Goal: Task Accomplishment & Management: Complete application form

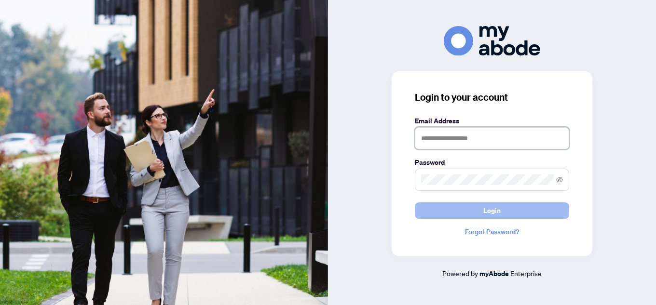
type input "**********"
click at [510, 213] on button "Login" at bounding box center [492, 211] width 154 height 16
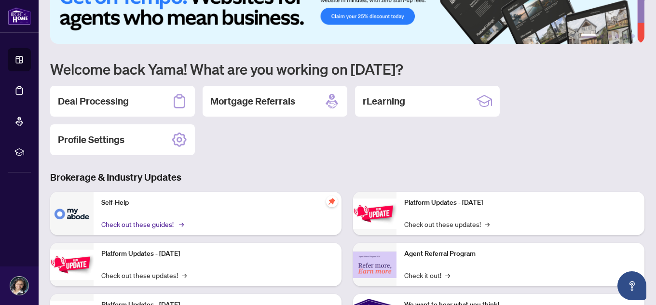
scroll to position [48, 0]
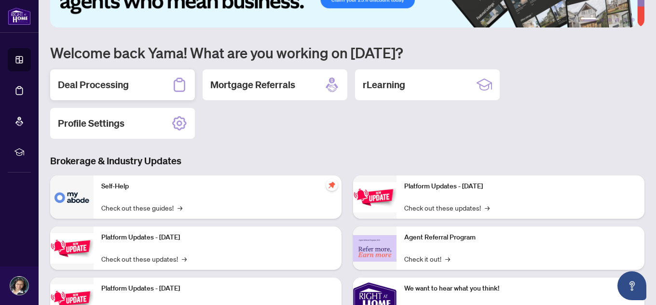
click at [93, 84] on h2 "Deal Processing" at bounding box center [93, 85] width 71 height 14
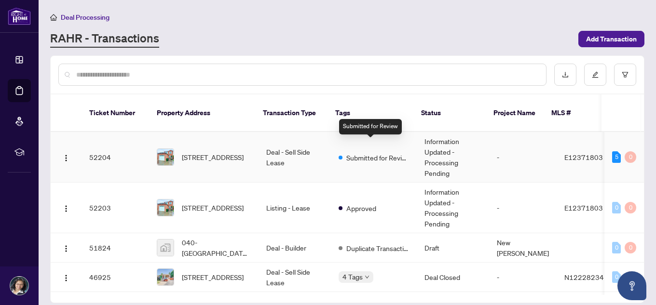
click at [360, 152] on span "Submitted for Review" at bounding box center [377, 157] width 63 height 11
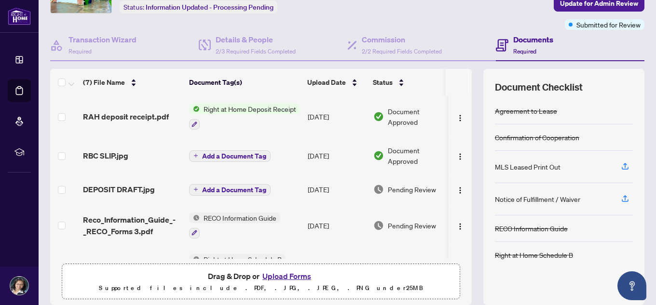
scroll to position [98, 0]
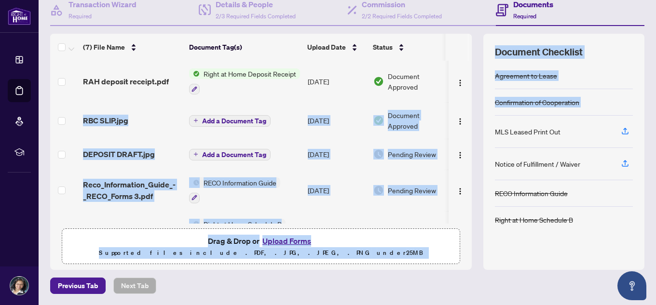
drag, startPoint x: 466, startPoint y: 90, endPoint x: 476, endPoint y: 138, distance: 49.7
click at [476, 138] on div "(7) File Name Document Tag(s) Upload Date Status RAH deposit receipt.pdf Right …" at bounding box center [347, 152] width 594 height 236
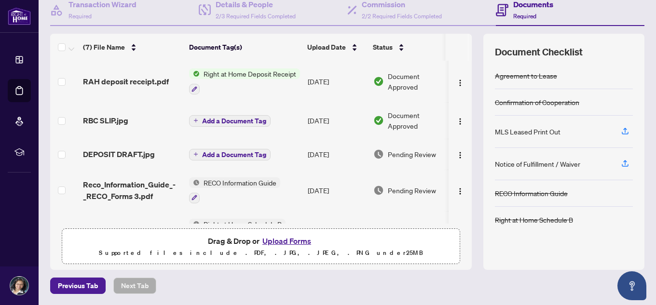
click at [450, 44] on th at bounding box center [457, 47] width 23 height 27
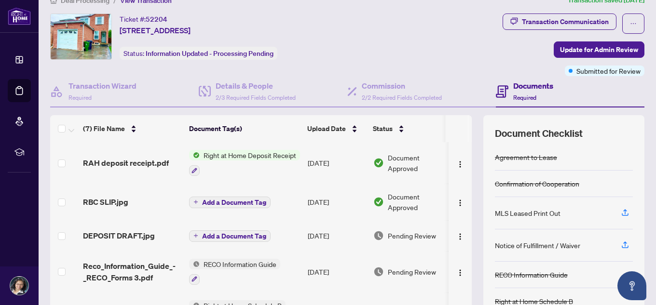
scroll to position [0, 0]
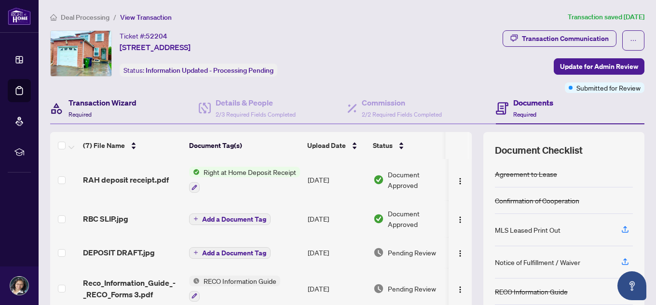
click at [102, 107] on h4 "Transaction Wizard" at bounding box center [102, 103] width 68 height 12
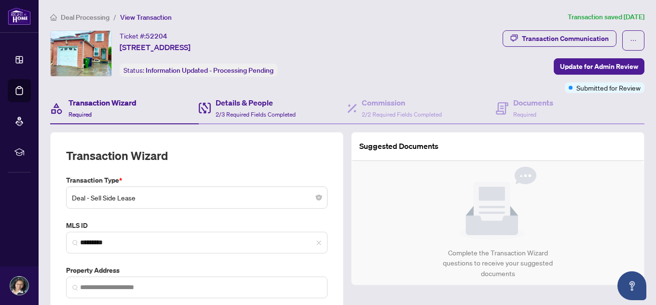
type input "**********"
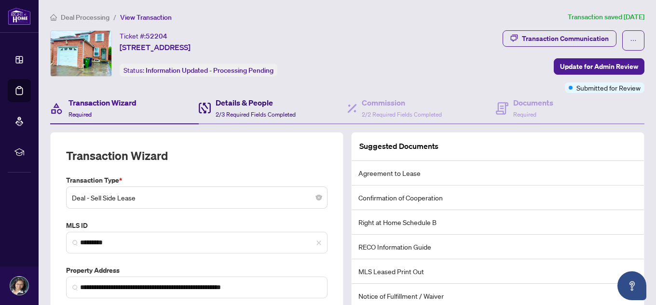
click at [233, 99] on h4 "Details & People" at bounding box center [256, 103] width 80 height 12
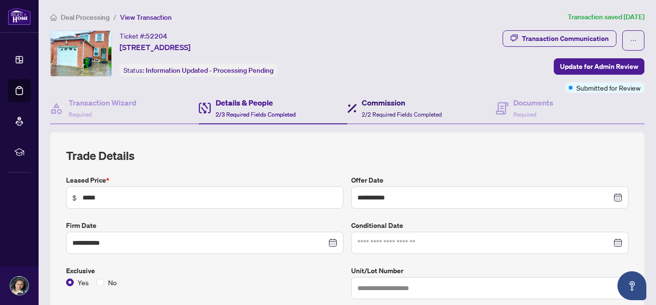
click at [385, 104] on h4 "Commission" at bounding box center [402, 103] width 80 height 12
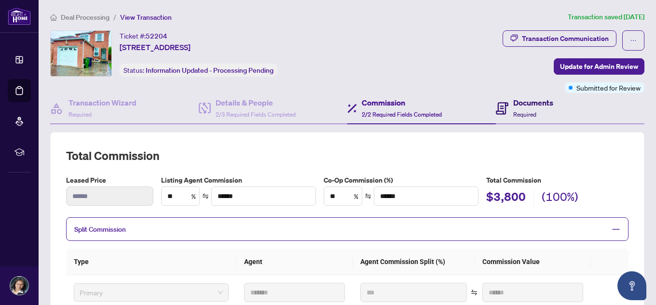
click at [530, 102] on h4 "Documents" at bounding box center [533, 103] width 40 height 12
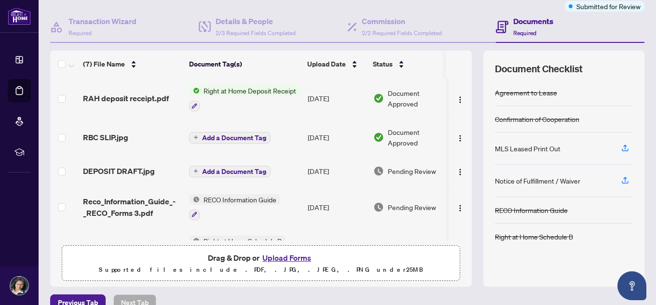
scroll to position [98, 0]
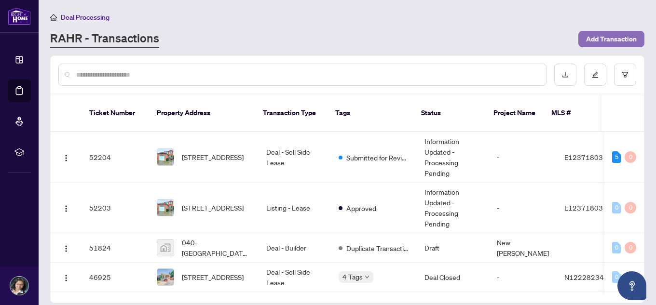
click at [621, 37] on span "Add Transaction" at bounding box center [611, 38] width 51 height 15
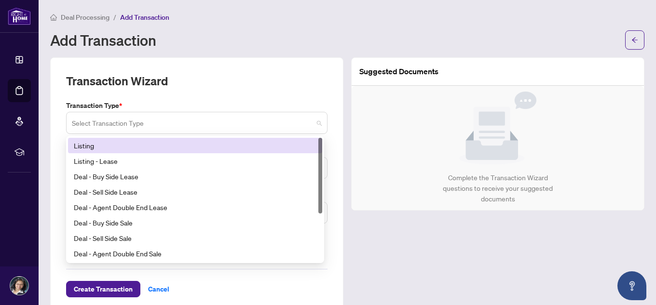
click at [313, 122] on span at bounding box center [197, 123] width 250 height 18
click at [85, 144] on div "Listing" at bounding box center [195, 145] width 243 height 11
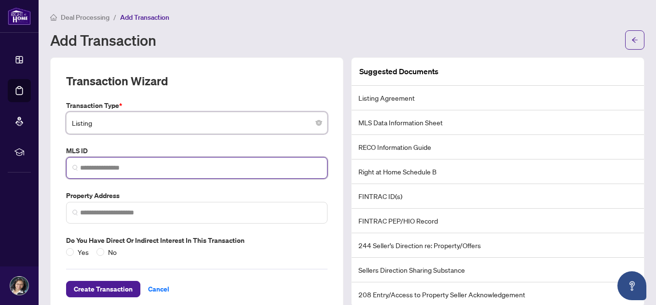
click at [93, 168] on input "search" at bounding box center [200, 168] width 241 height 10
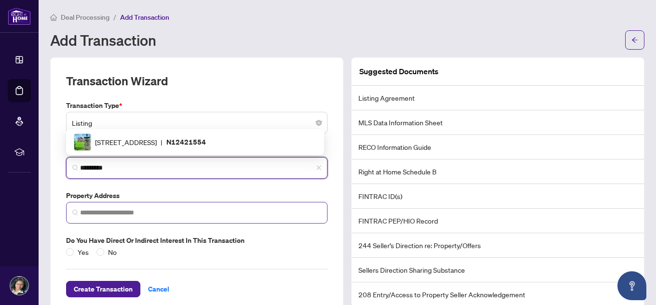
type input "*********"
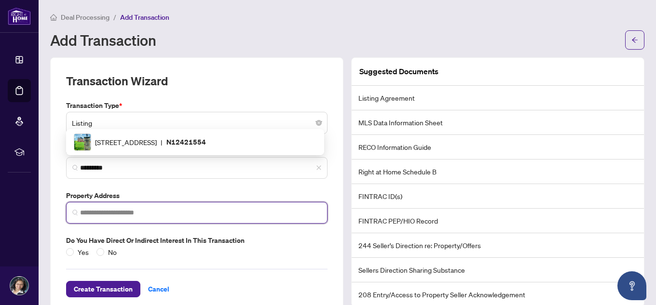
click at [109, 213] on input "search" at bounding box center [200, 213] width 241 height 10
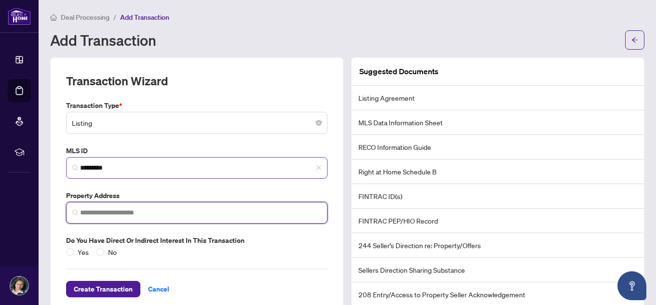
click at [134, 162] on span "*********" at bounding box center [196, 168] width 261 height 22
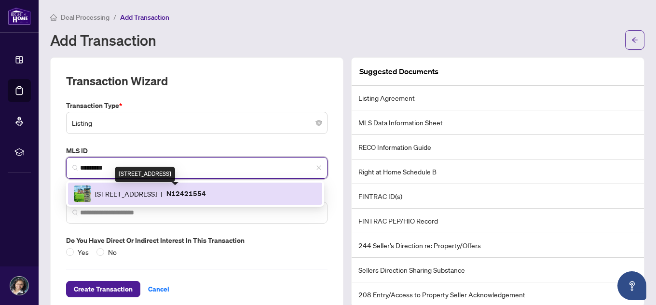
click at [143, 193] on span "[STREET_ADDRESS]" at bounding box center [126, 194] width 62 height 11
type input "**********"
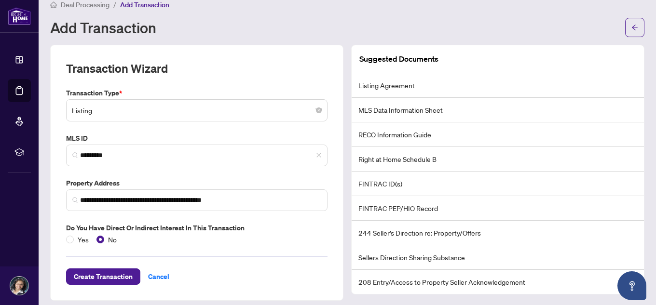
scroll to position [19, 0]
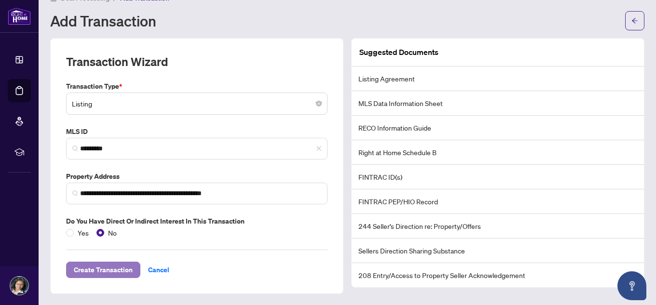
click at [92, 266] on span "Create Transaction" at bounding box center [103, 269] width 59 height 15
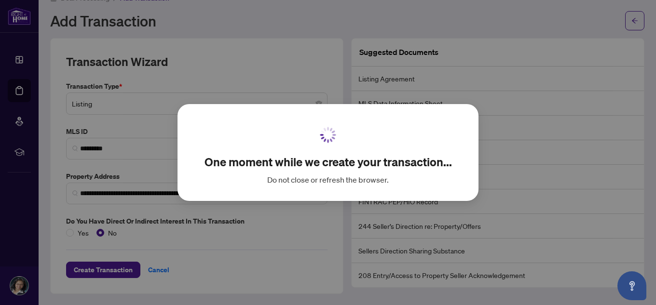
scroll to position [6, 0]
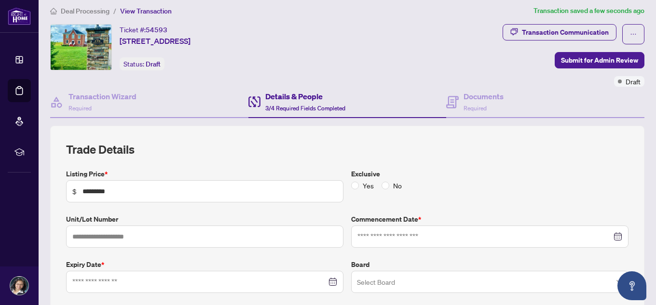
type input "**********"
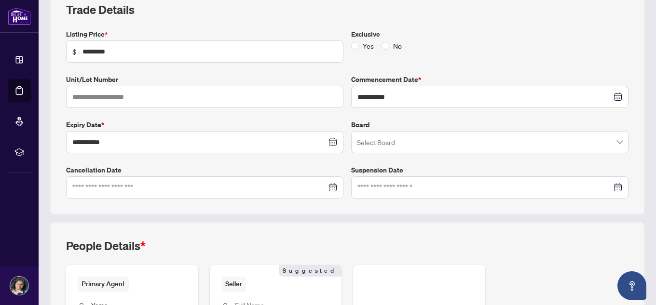
scroll to position [0, 0]
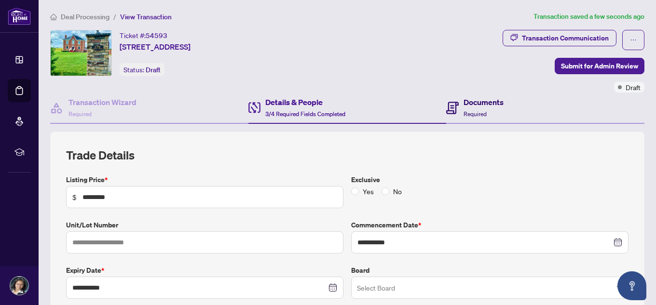
click at [475, 110] on span "Required" at bounding box center [475, 113] width 23 height 7
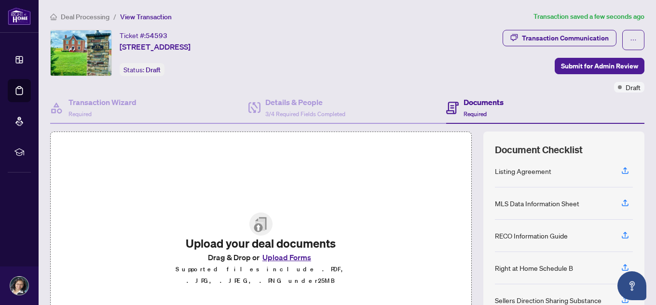
scroll to position [48, 0]
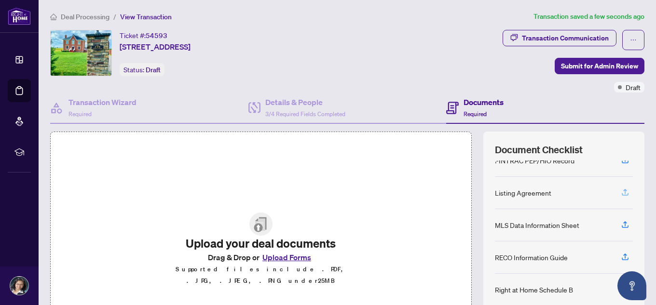
click at [622, 192] on icon "button" at bounding box center [625, 192] width 9 height 9
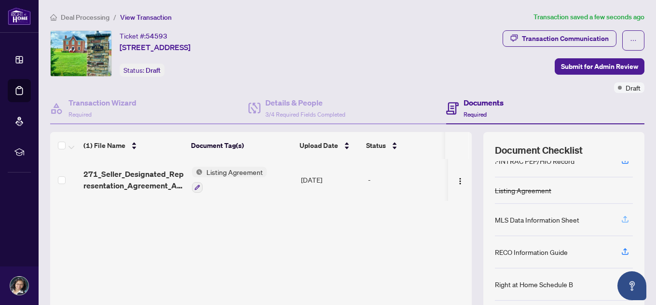
click at [621, 223] on icon "button" at bounding box center [625, 219] width 9 height 9
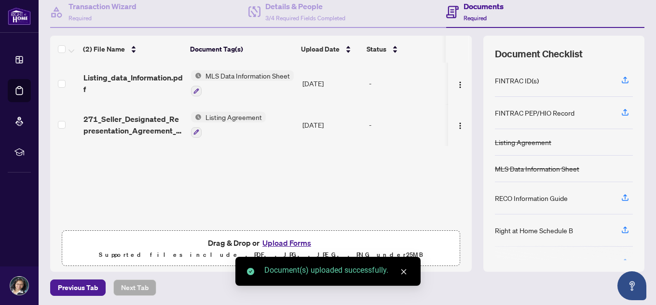
scroll to position [98, 0]
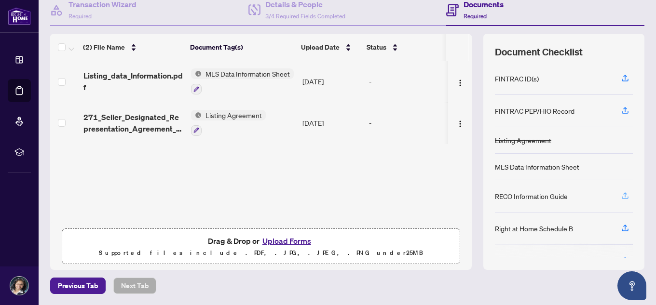
click at [621, 195] on icon "button" at bounding box center [625, 196] width 9 height 9
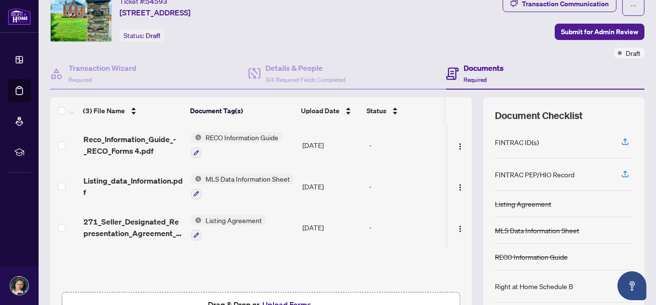
scroll to position [0, 0]
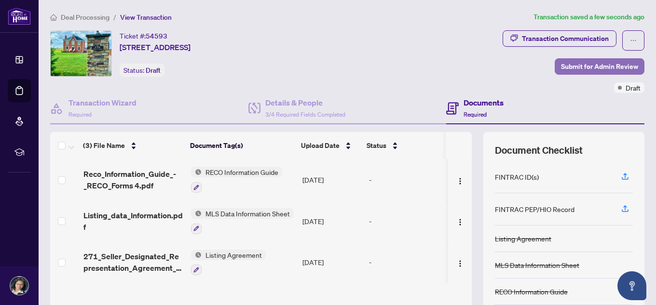
click at [576, 65] on span "Submit for Admin Review" at bounding box center [599, 66] width 77 height 15
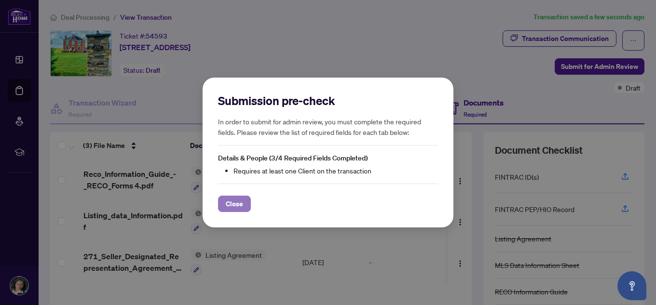
click at [236, 207] on span "Close" at bounding box center [234, 203] width 17 height 15
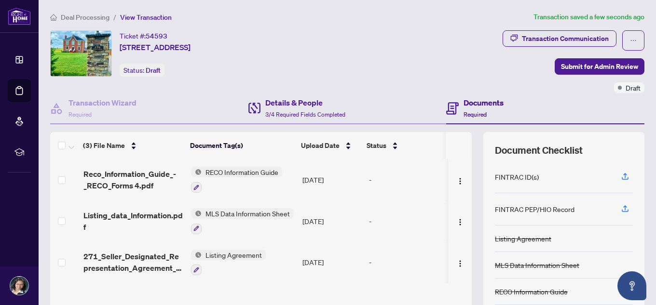
click at [298, 93] on div "Details & People 3/4 Required Fields Completed" at bounding box center [347, 108] width 198 height 31
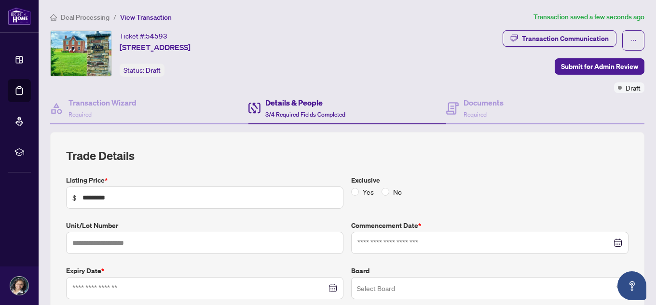
type input "**********"
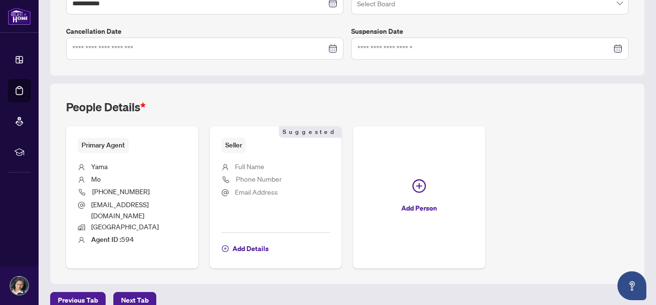
scroll to position [289, 0]
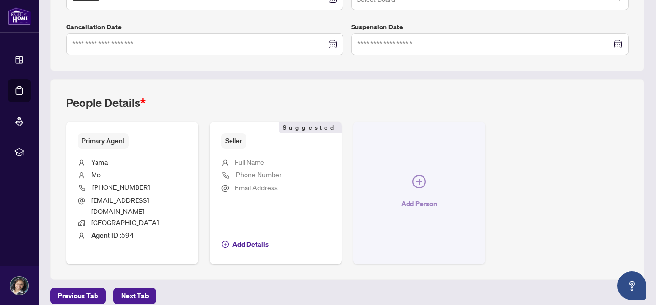
click at [416, 179] on icon "plus-circle" at bounding box center [419, 182] width 6 height 6
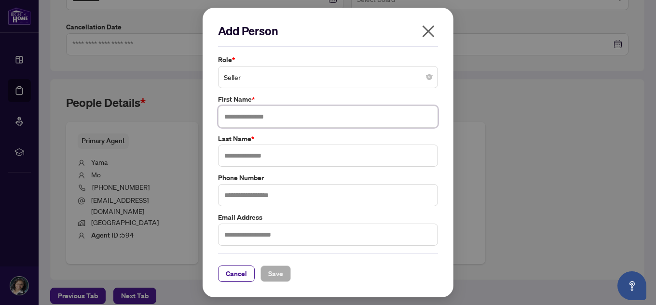
click at [236, 114] on input "text" at bounding box center [328, 117] width 220 height 22
type input "*********"
click at [258, 159] on input "text" at bounding box center [328, 156] width 220 height 22
type input "*****"
click at [279, 275] on span "Save" at bounding box center [275, 273] width 15 height 15
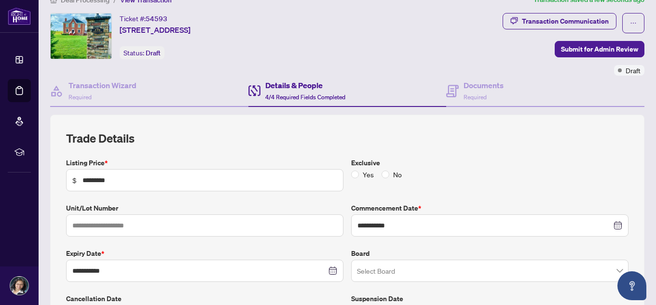
scroll to position [0, 0]
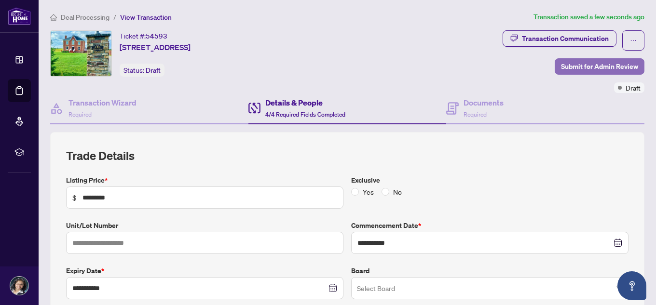
click at [601, 64] on span "Submit for Admin Review" at bounding box center [599, 66] width 77 height 15
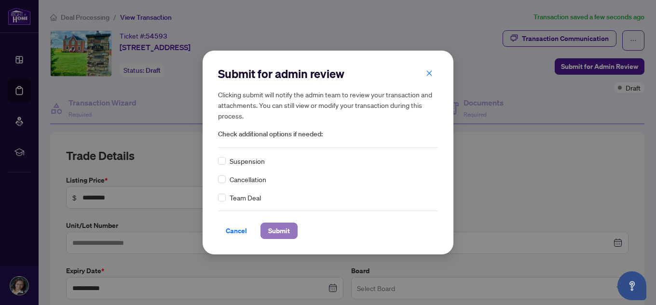
click at [279, 228] on span "Submit" at bounding box center [279, 230] width 22 height 15
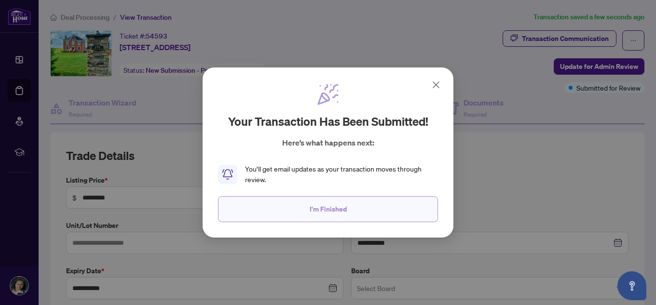
click at [336, 208] on span "I'm Finished" at bounding box center [328, 209] width 37 height 15
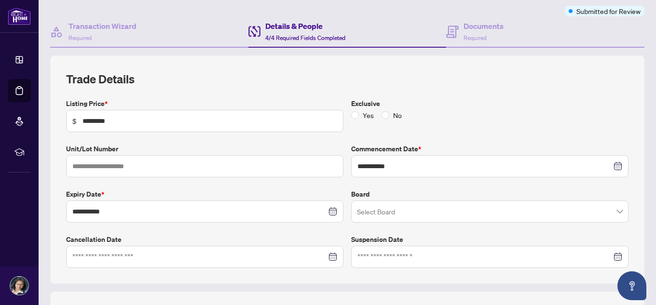
scroll to position [49, 0]
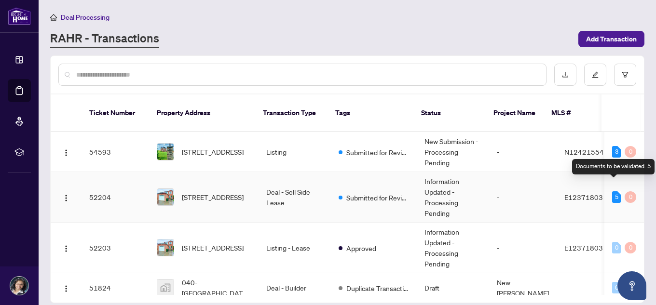
click at [613, 192] on div "5" at bounding box center [616, 198] width 9 height 12
click at [578, 193] on span "E12371803" at bounding box center [583, 197] width 39 height 9
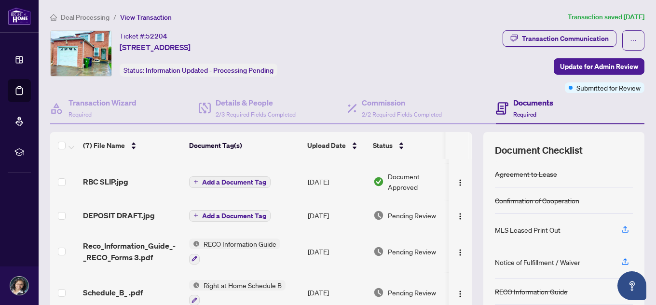
scroll to position [113, 0]
